Goal: Information Seeking & Learning: Find specific fact

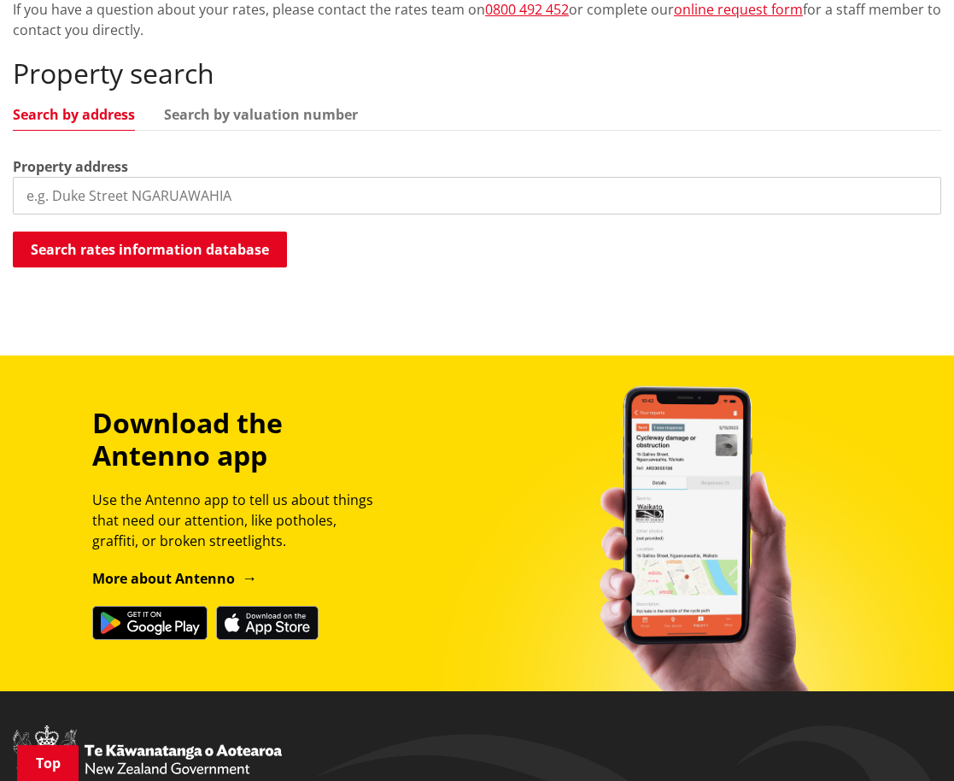
scroll to position [342, 0]
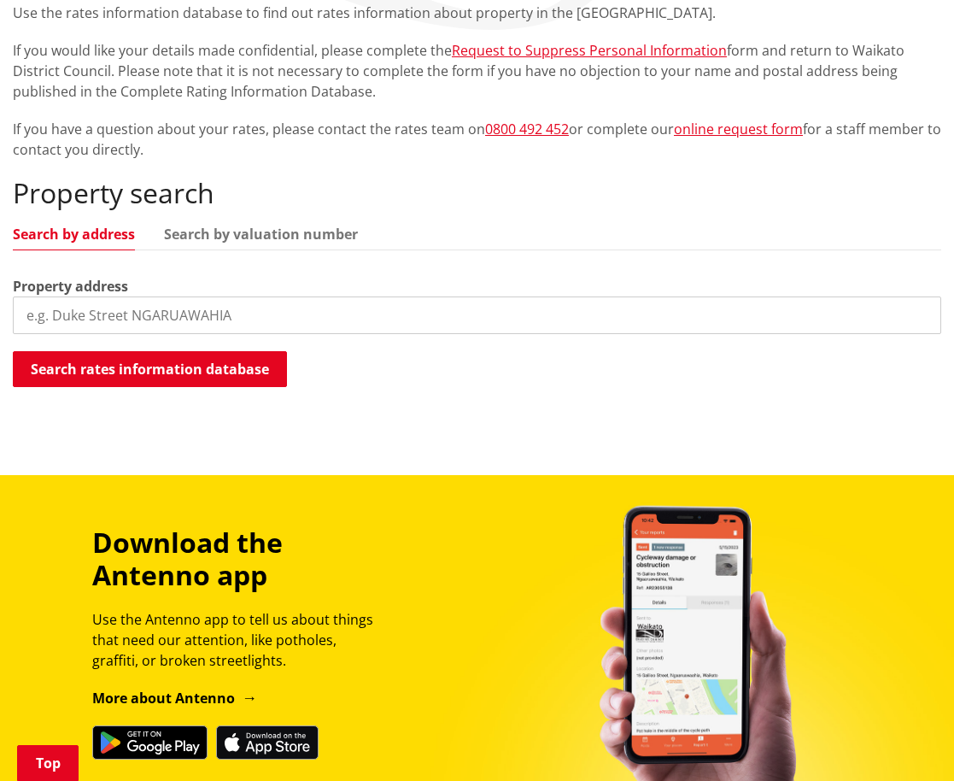
click at [225, 308] on input "search" at bounding box center [477, 315] width 928 height 38
paste input "[STREET_ADDRESS] Kauwhata for Sale"
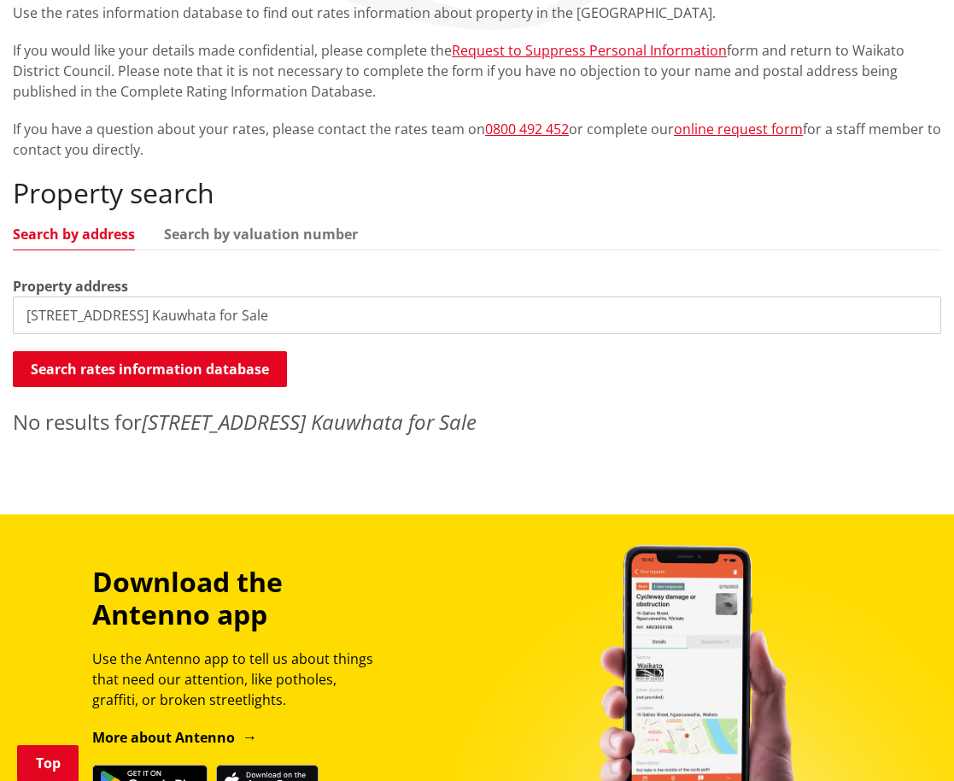
drag, startPoint x: 272, startPoint y: 316, endPoint x: 203, endPoint y: 315, distance: 69.2
click at [203, 315] on input "[STREET_ADDRESS] Kauwhata for Sale" at bounding box center [477, 315] width 928 height 38
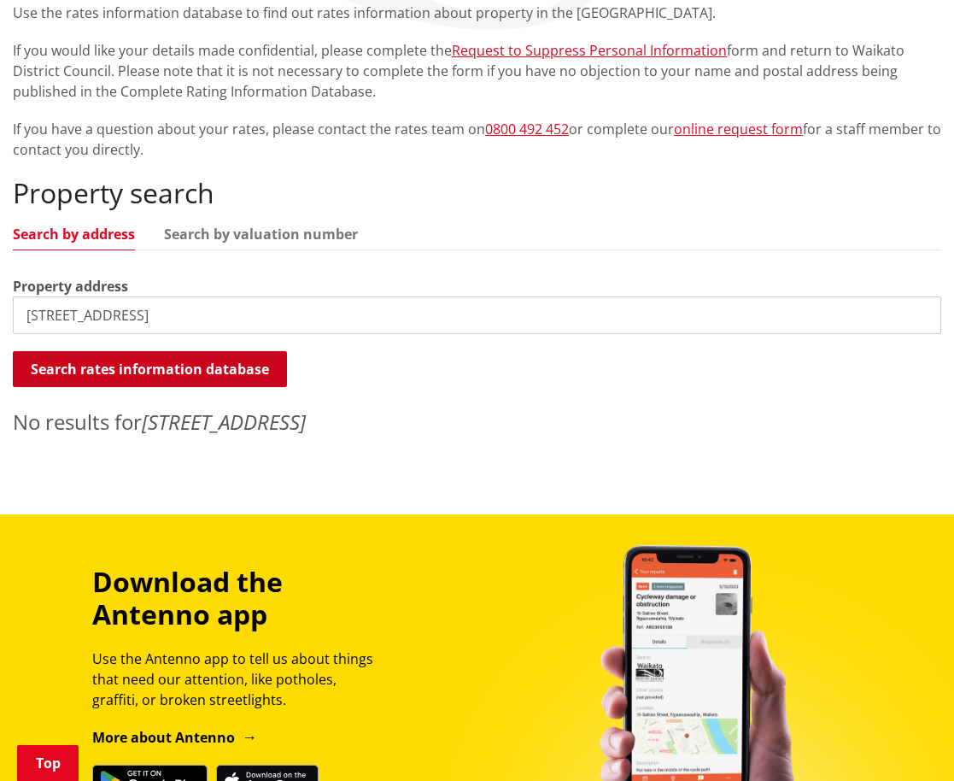
click at [94, 375] on button "Search rates information database" at bounding box center [150, 369] width 274 height 36
click at [229, 314] on input "[STREET_ADDRESS]" at bounding box center [477, 315] width 928 height 38
click at [167, 366] on button "Search rates information database" at bounding box center [150, 369] width 274 height 36
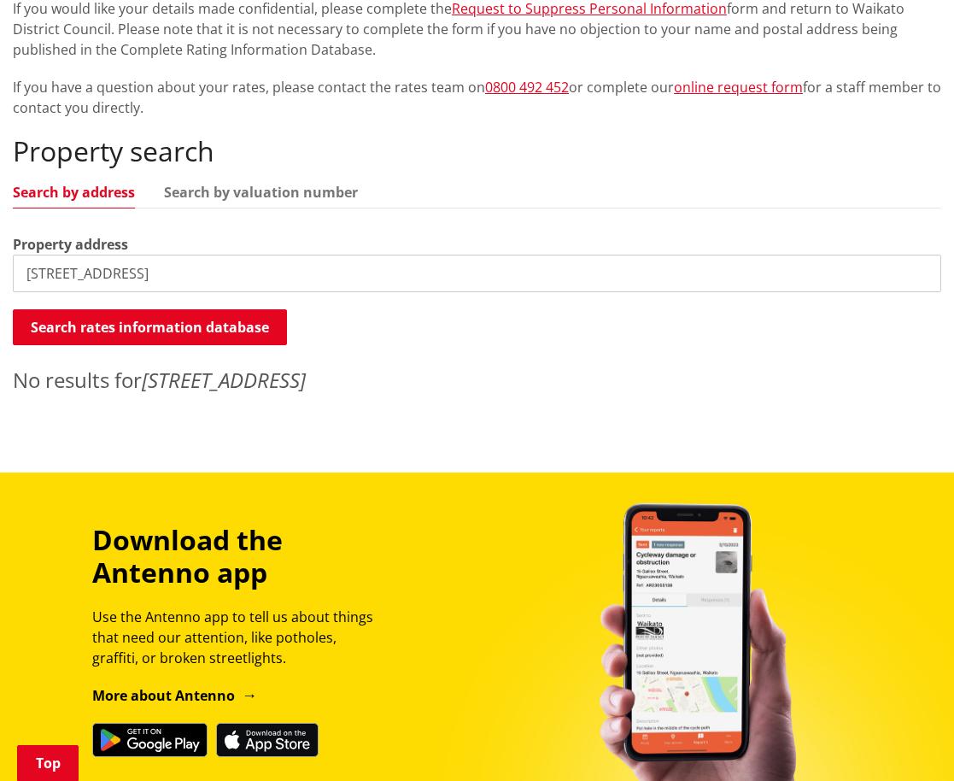
scroll to position [447, 0]
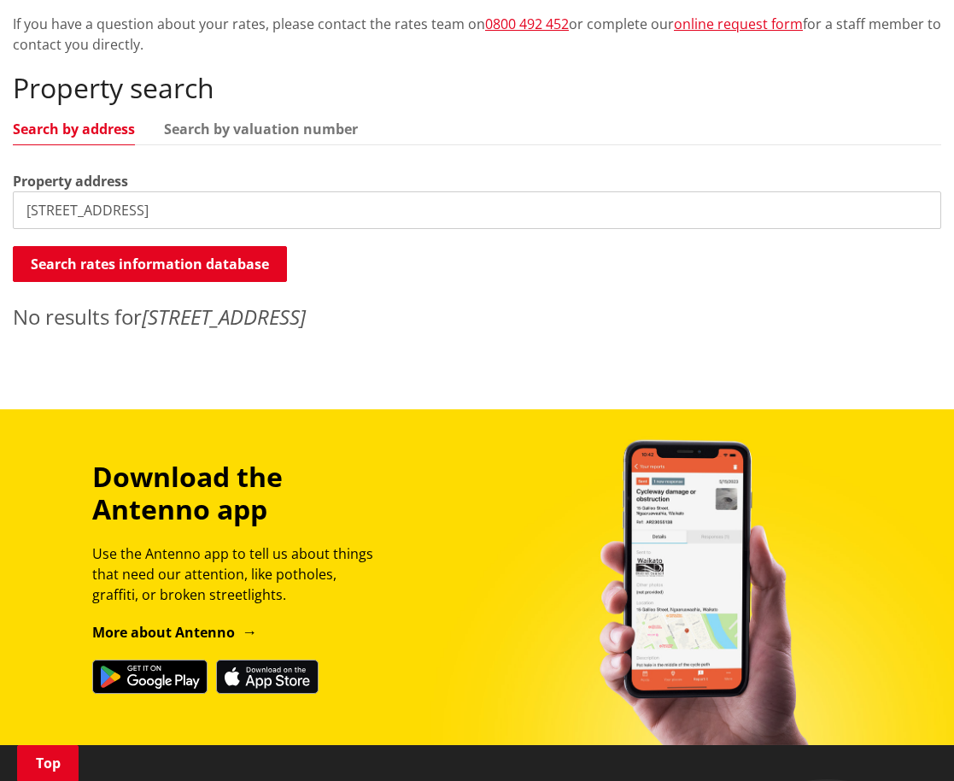
click at [245, 196] on input "[STREET_ADDRESS]" at bounding box center [477, 210] width 928 height 38
click at [273, 212] on input "[STREET_ADDRESS]" at bounding box center [477, 210] width 928 height 38
type input "3"
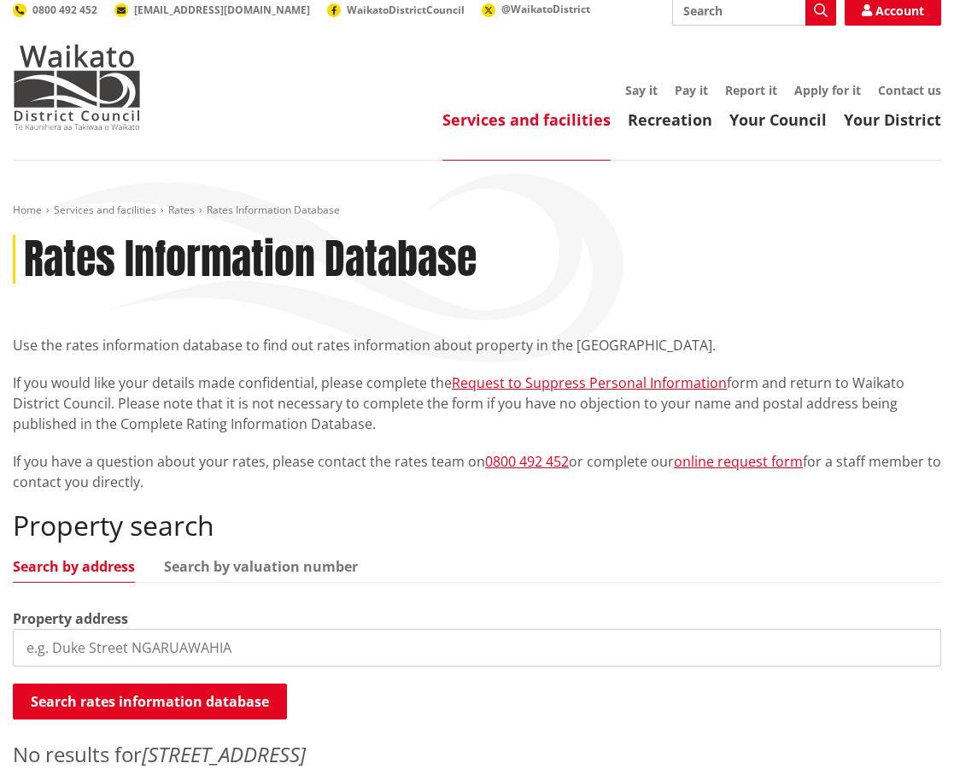
scroll to position [3, 0]
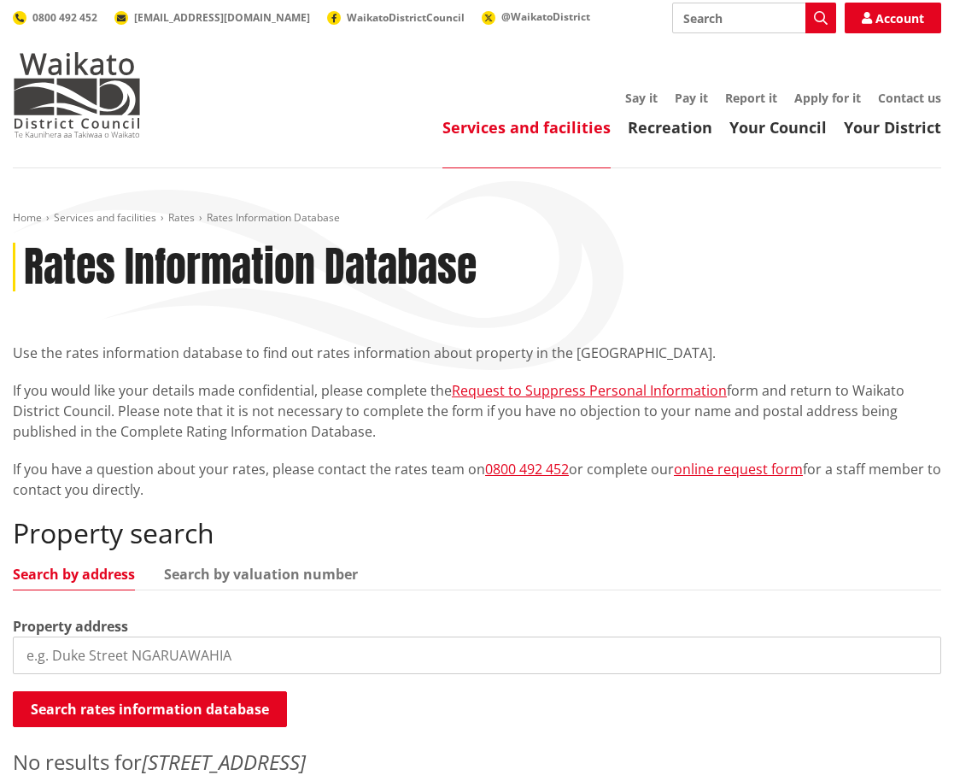
click at [563, 518] on h2 "Property search" at bounding box center [477, 533] width 928 height 32
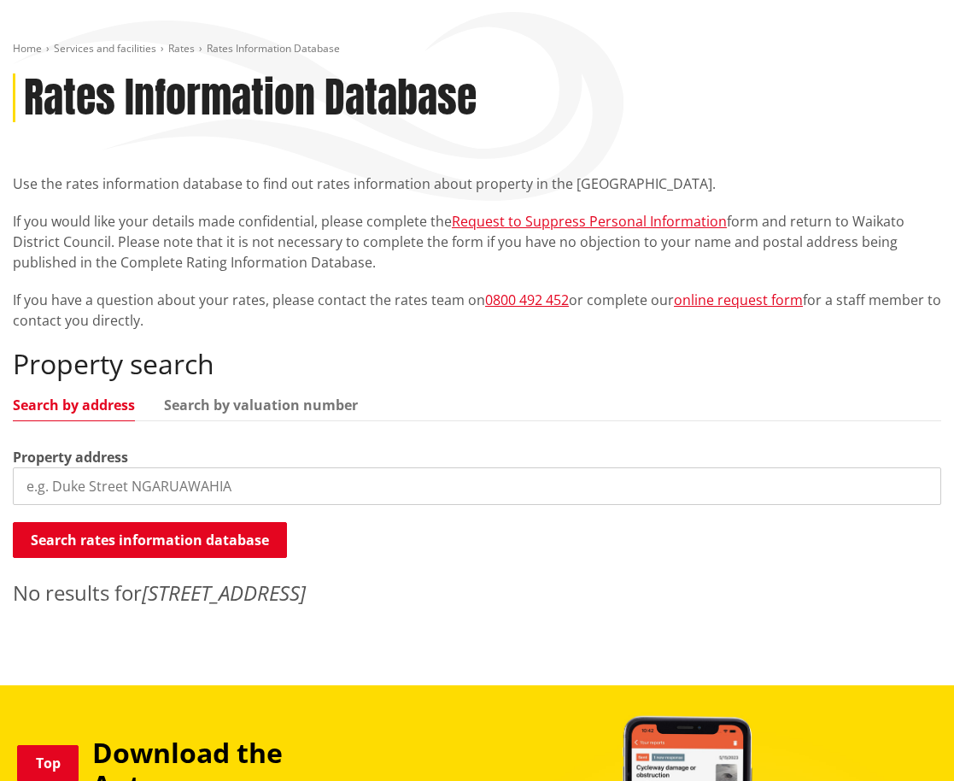
scroll to position [140, 0]
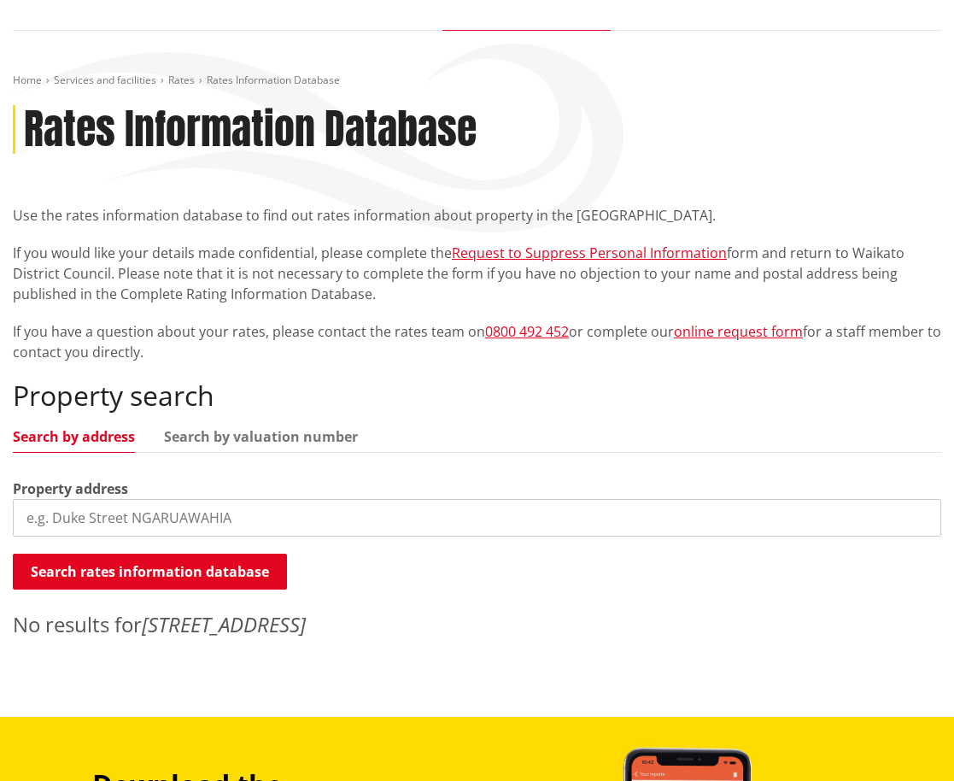
click at [156, 502] on input "search" at bounding box center [477, 518] width 928 height 38
click at [149, 523] on input "search" at bounding box center [477, 518] width 928 height 38
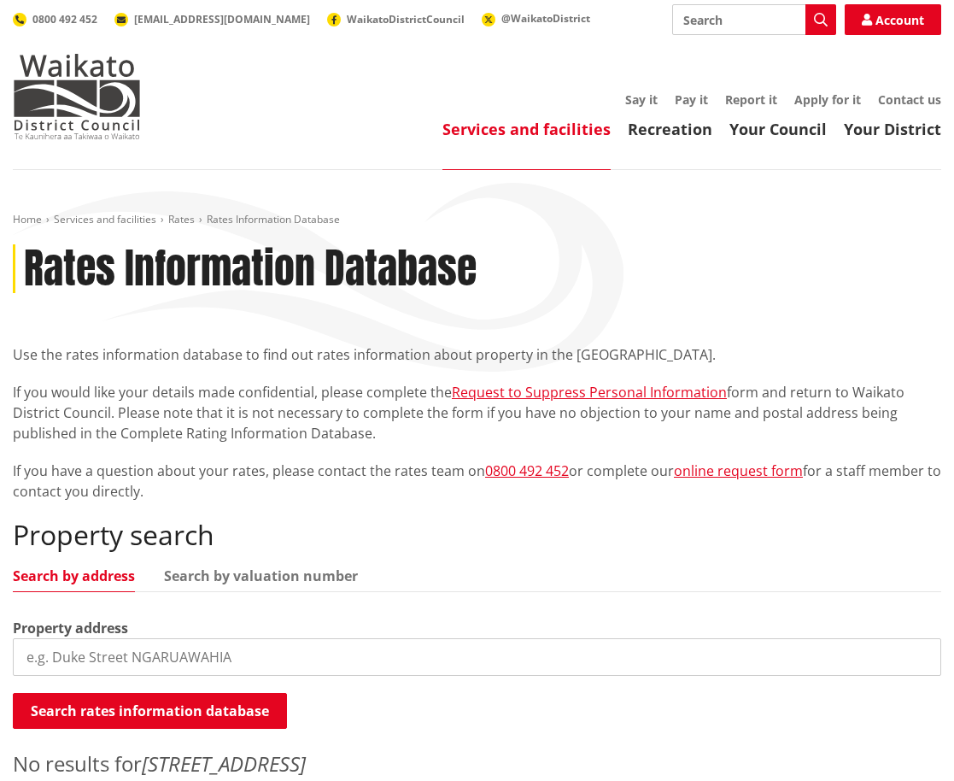
scroll to position [0, 0]
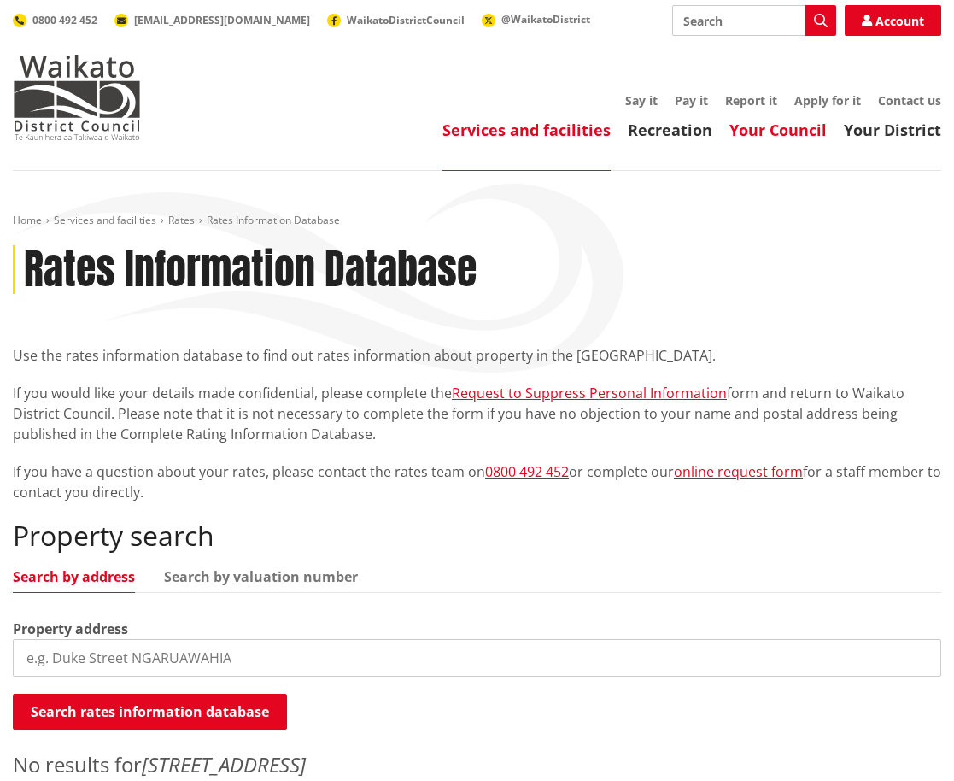
click at [758, 136] on link "Your Council" at bounding box center [777, 130] width 97 height 20
